Goal: Transaction & Acquisition: Download file/media

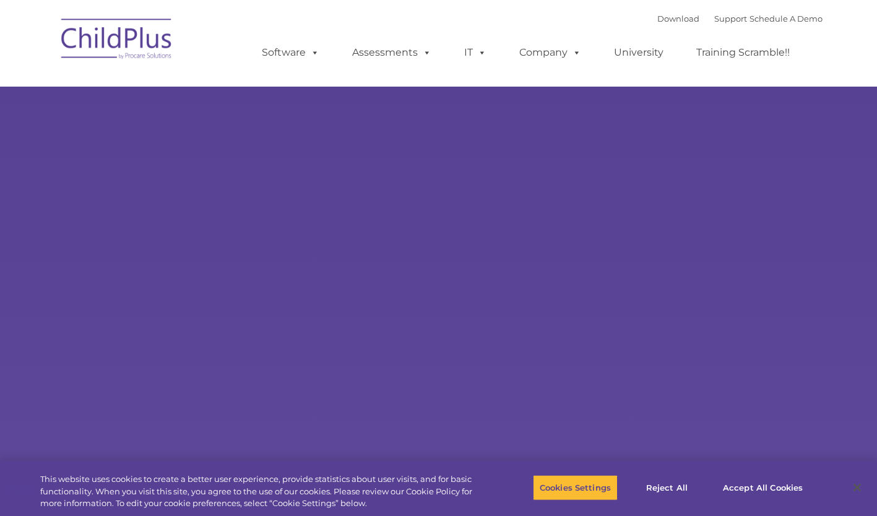
select select "MEDIUM"
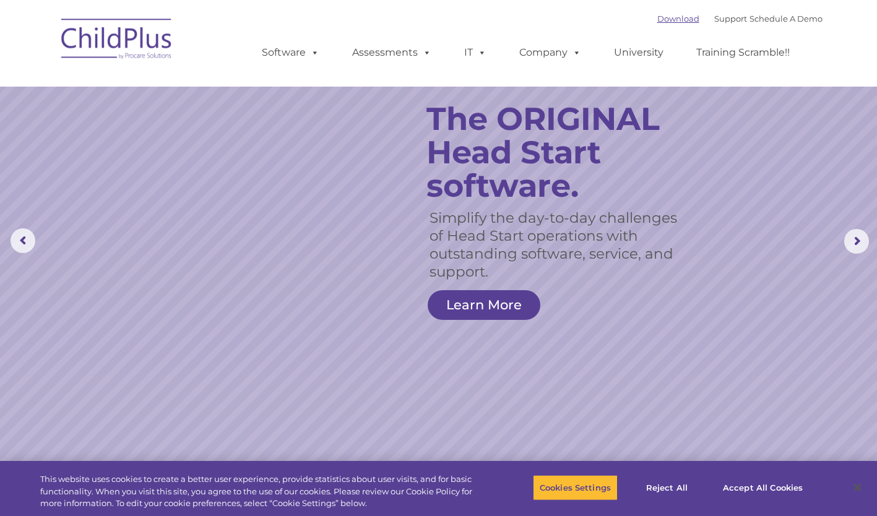
click at [661, 17] on link "Download" at bounding box center [678, 19] width 42 height 10
click at [767, 489] on button "Accept All Cookies" at bounding box center [762, 488] width 93 height 26
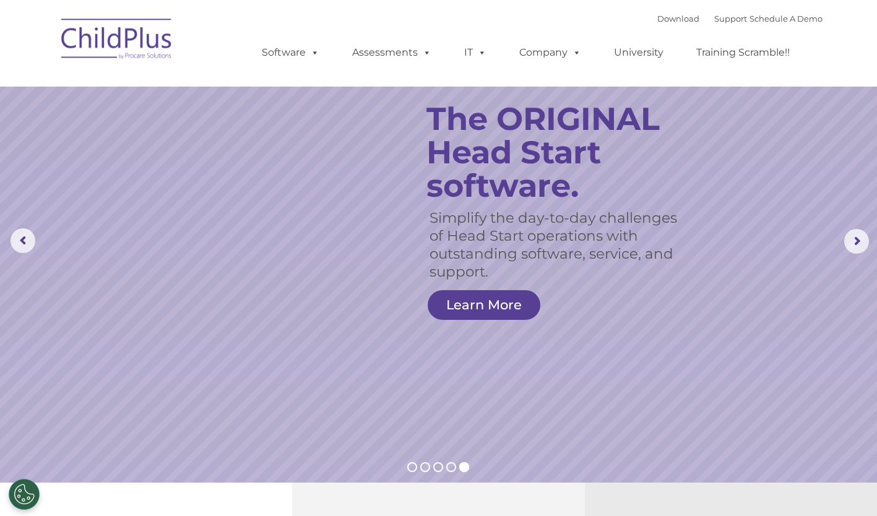
click at [207, 14] on div "Download Support | Schedule A Demo  MENU MENU Software ChildPlus: The original…" at bounding box center [438, 43] width 767 height 68
click at [670, 468] on rs-slide "Simplify the day-to-day challenges of Head Start operations with outstanding so…" at bounding box center [438, 241] width 877 height 483
click at [669, 468] on rs-slide "Simplify the day-to-day challenges of Head Start operations with outstanding so…" at bounding box center [438, 241] width 877 height 483
click at [854, 236] on rs-arrow at bounding box center [856, 241] width 25 height 25
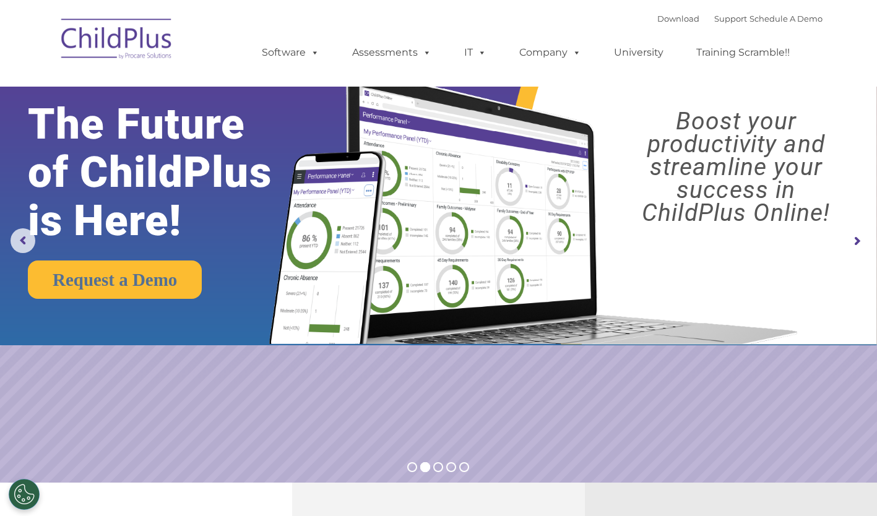
click at [858, 240] on rs-arrow at bounding box center [856, 241] width 25 height 25
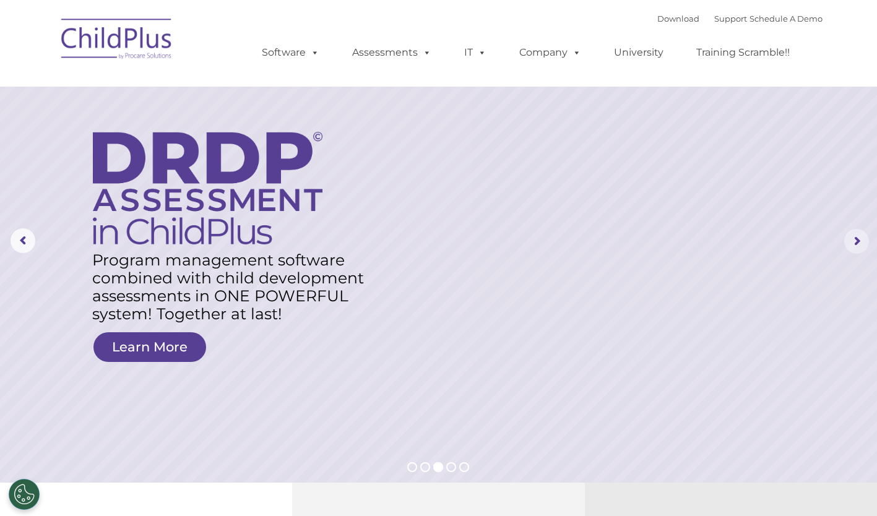
click at [858, 240] on rs-arrow at bounding box center [856, 241] width 25 height 25
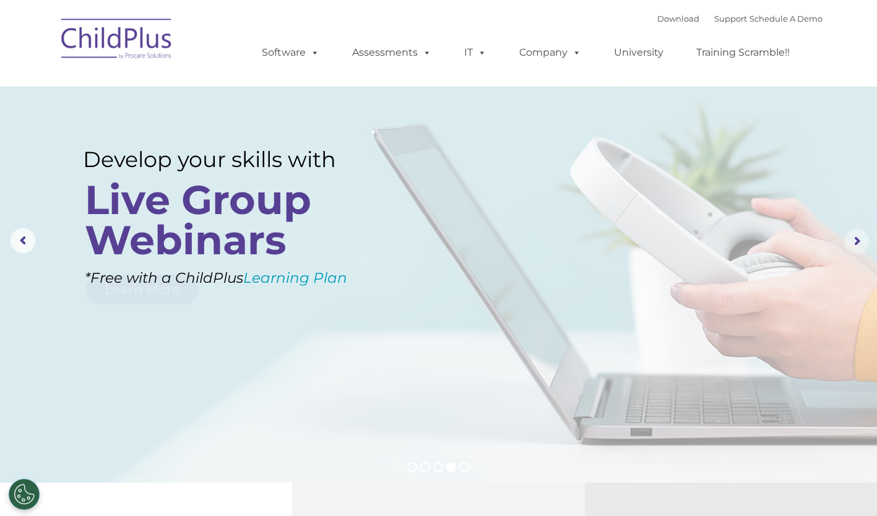
click at [858, 240] on rs-arrow at bounding box center [856, 241] width 25 height 25
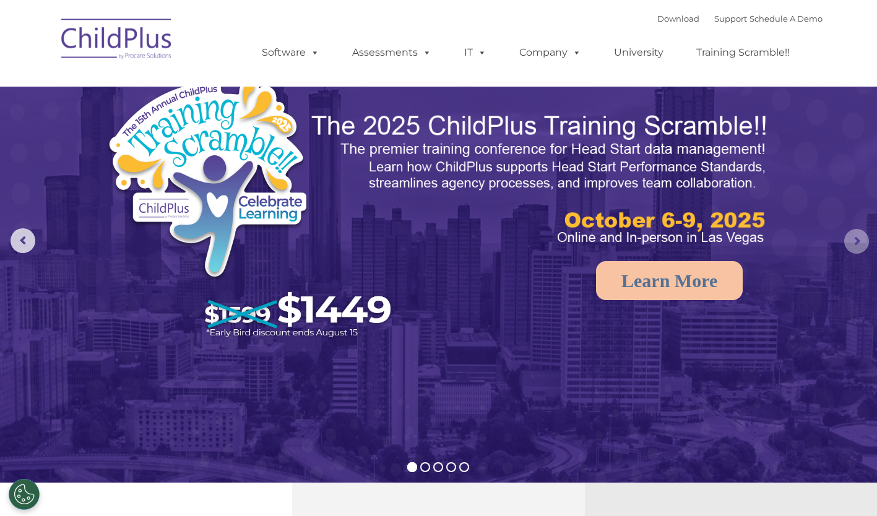
click at [856, 240] on rs-arrow at bounding box center [856, 241] width 25 height 25
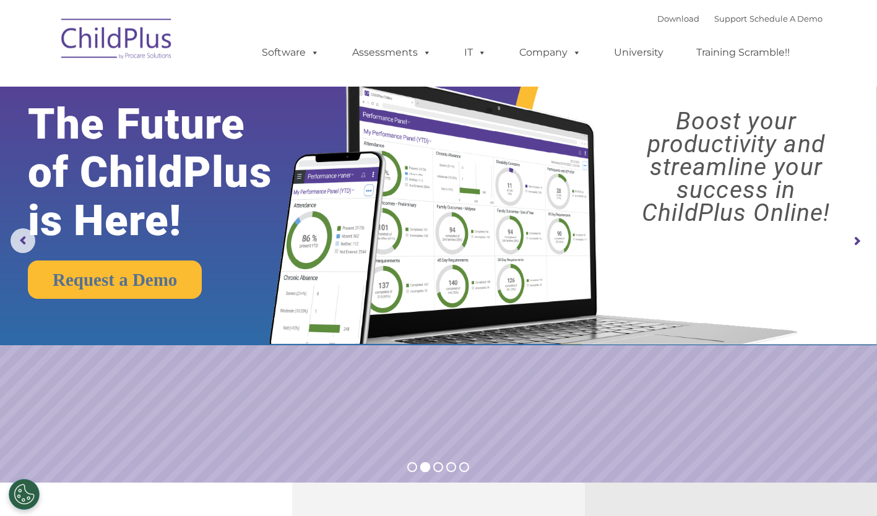
click at [856, 240] on rs-arrow at bounding box center [856, 241] width 25 height 25
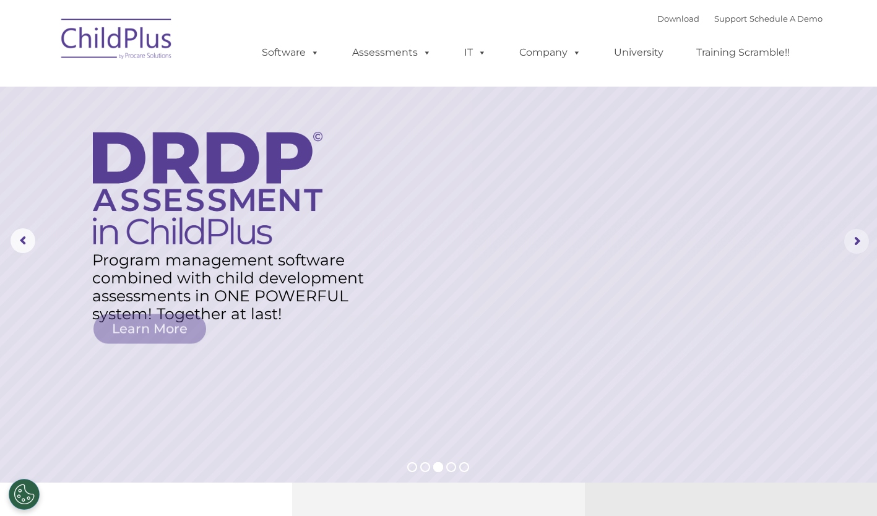
click at [856, 240] on rs-arrow at bounding box center [856, 241] width 25 height 25
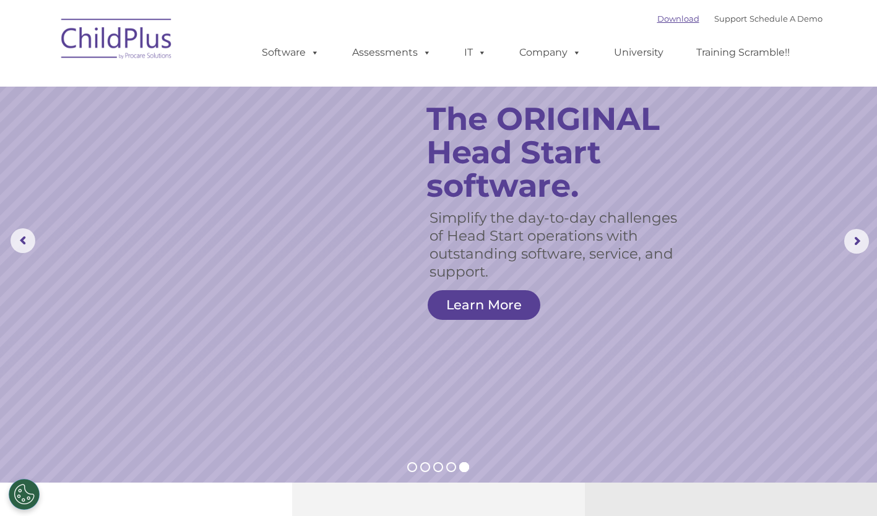
click at [664, 18] on link "Download" at bounding box center [678, 19] width 42 height 10
drag, startPoint x: 666, startPoint y: 515, endPoint x: 575, endPoint y: 480, distance: 97.5
click at [575, 480] on rs-slide "Simplify the day-to-day challenges of Head Start operations with outstanding so…" at bounding box center [438, 241] width 877 height 483
